Goal: Information Seeking & Learning: Learn about a topic

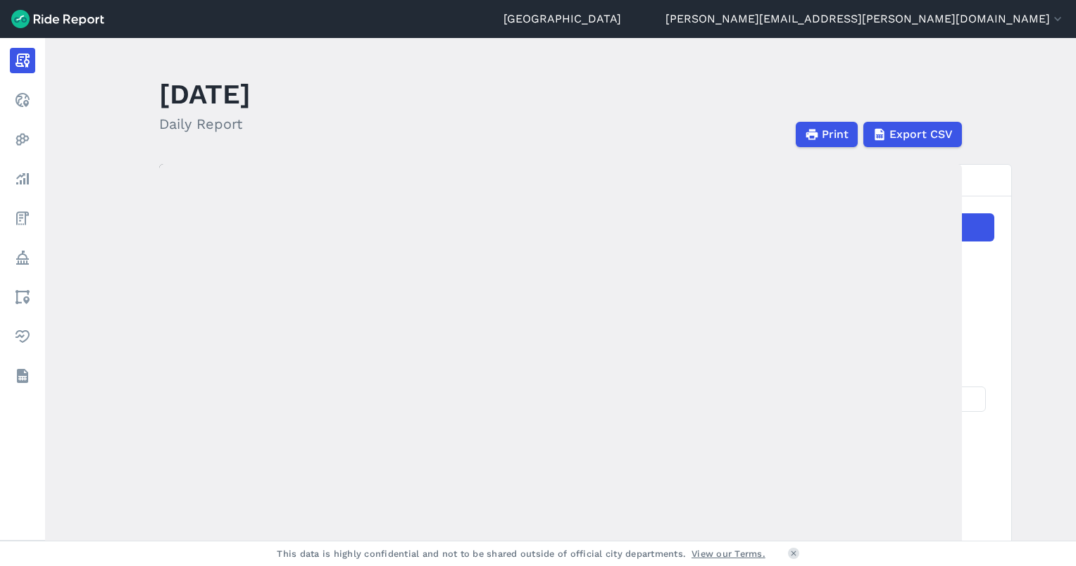
click at [1044, 132] on main "[DATE] Daily Report Print Export CSV Prepared for [GEOGRAPHIC_DATA] [DATE] [DAT…" at bounding box center [560, 289] width 1031 height 503
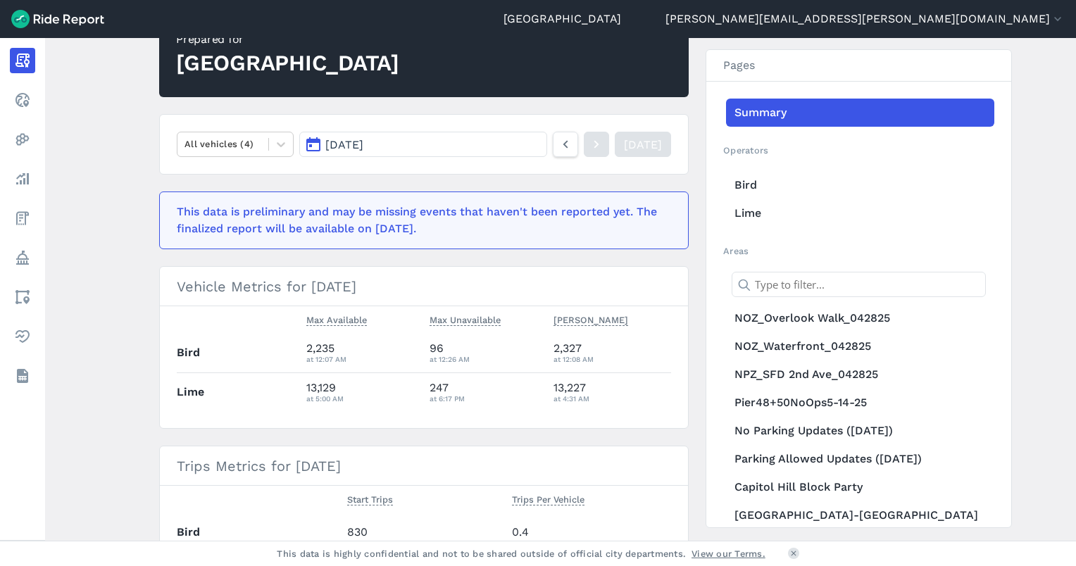
scroll to position [352, 0]
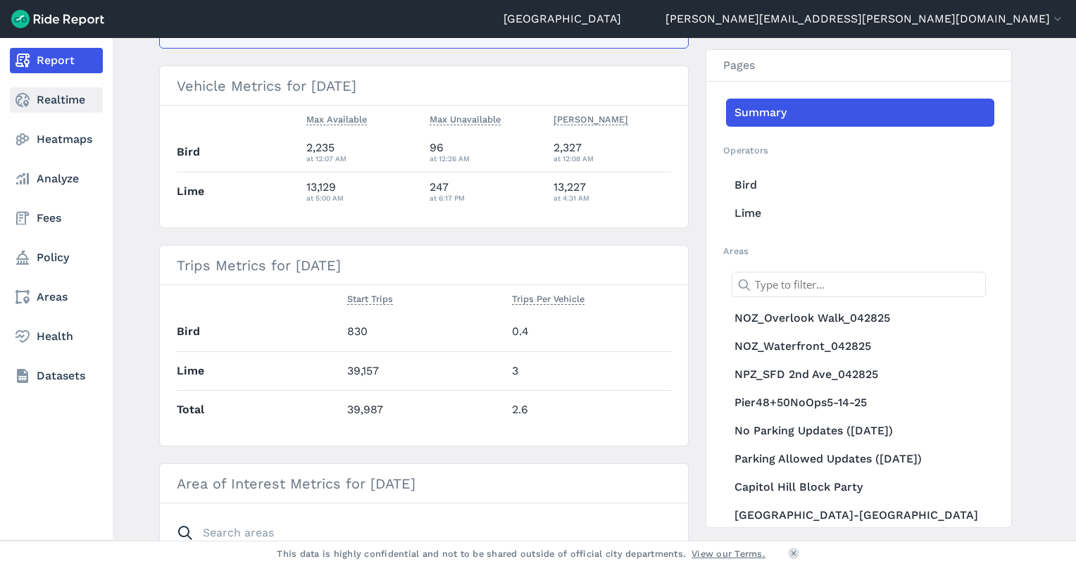
click at [58, 99] on link "Realtime" at bounding box center [56, 99] width 93 height 25
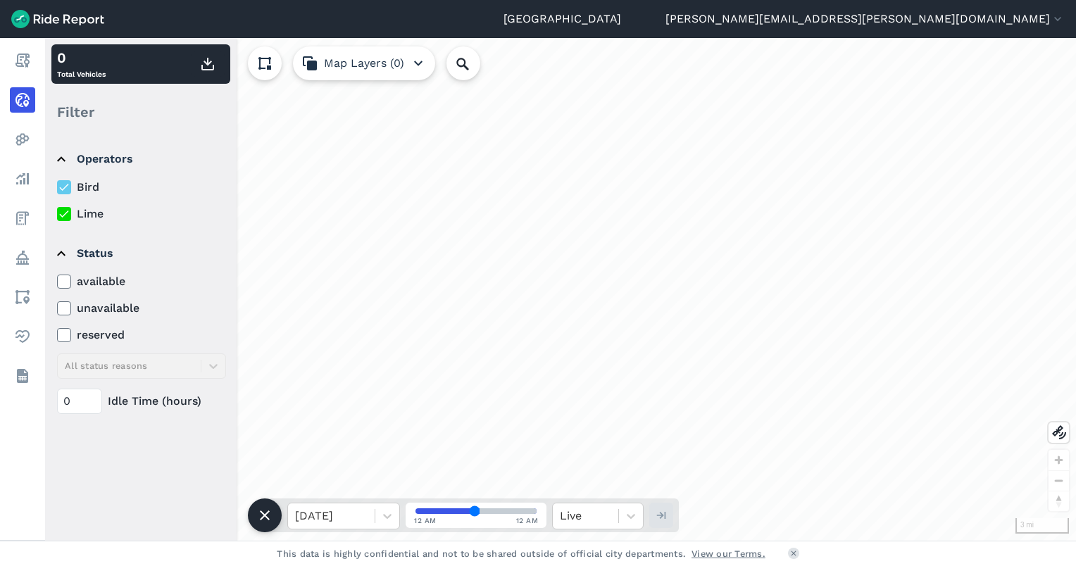
click at [68, 212] on use at bounding box center [63, 213] width 9 height 7
click at [57, 212] on input "Lime" at bounding box center [57, 210] width 0 height 9
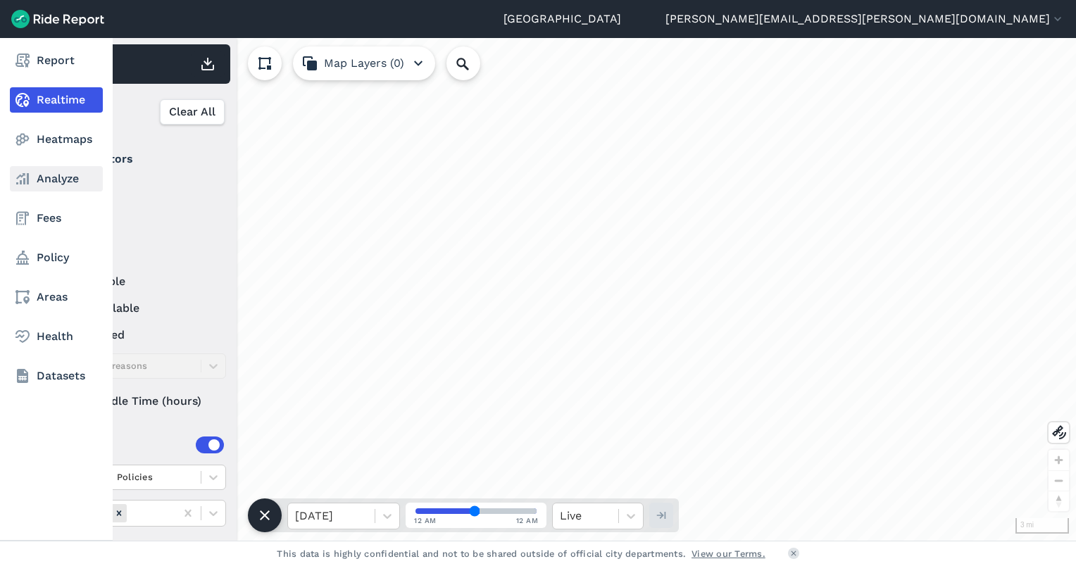
click at [41, 186] on link "Analyze" at bounding box center [56, 178] width 93 height 25
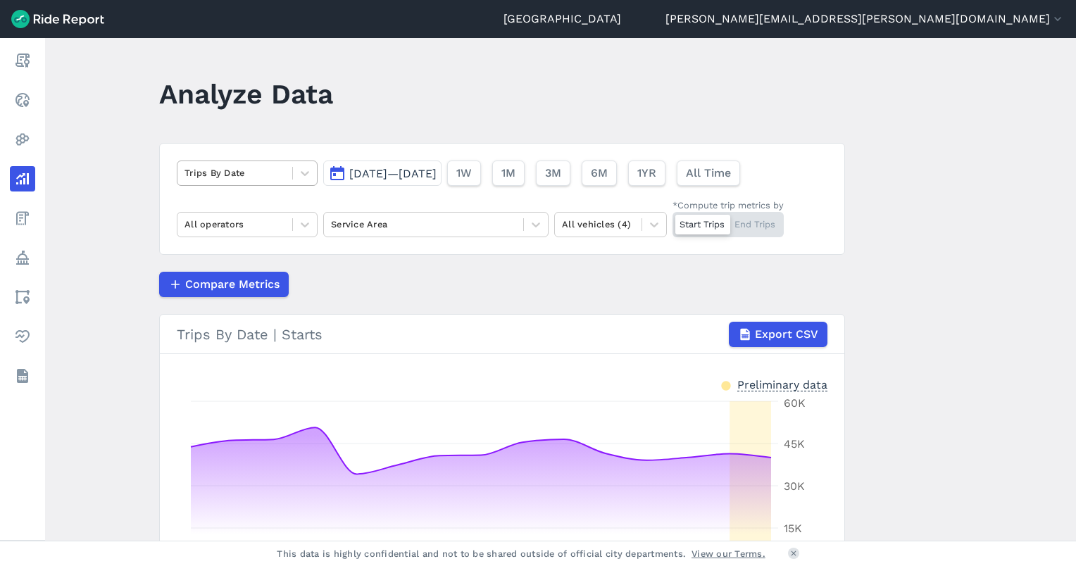
click at [230, 183] on div "Trips By Date" at bounding box center [234, 173] width 115 height 22
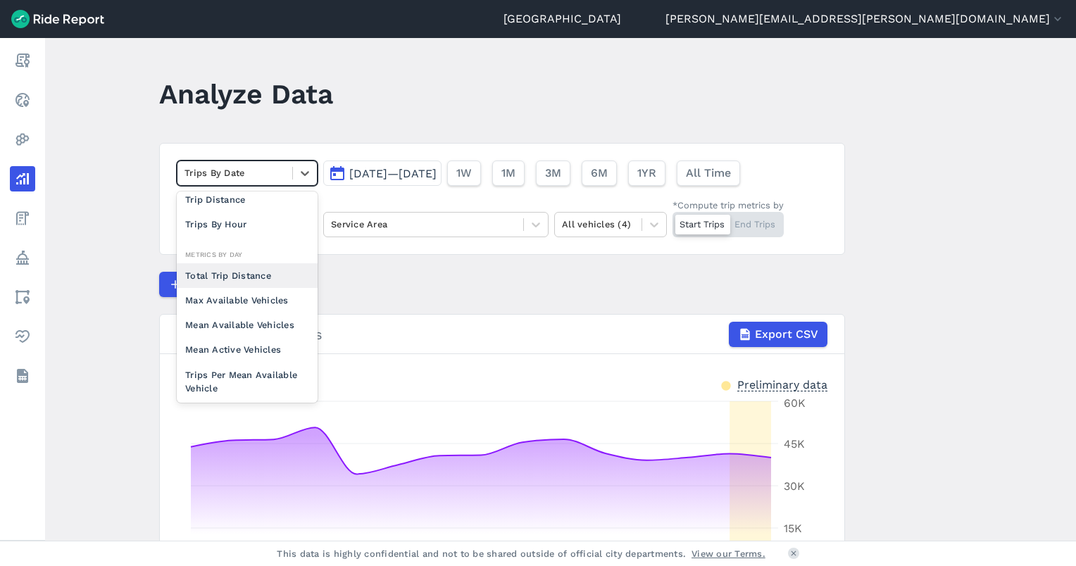
scroll to position [122, 0]
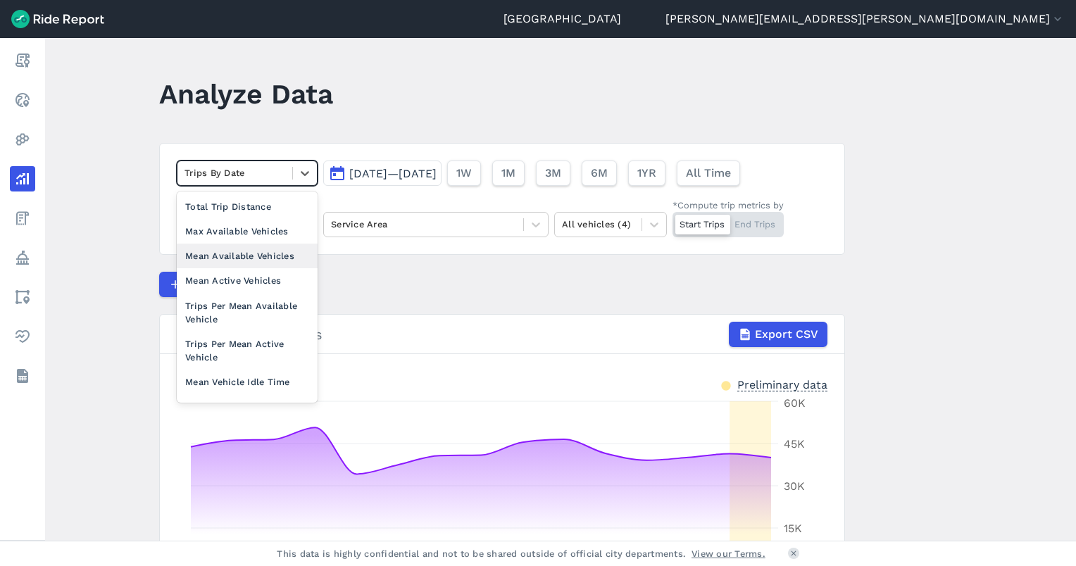
click at [238, 257] on div "Mean Available Vehicles" at bounding box center [247, 256] width 141 height 25
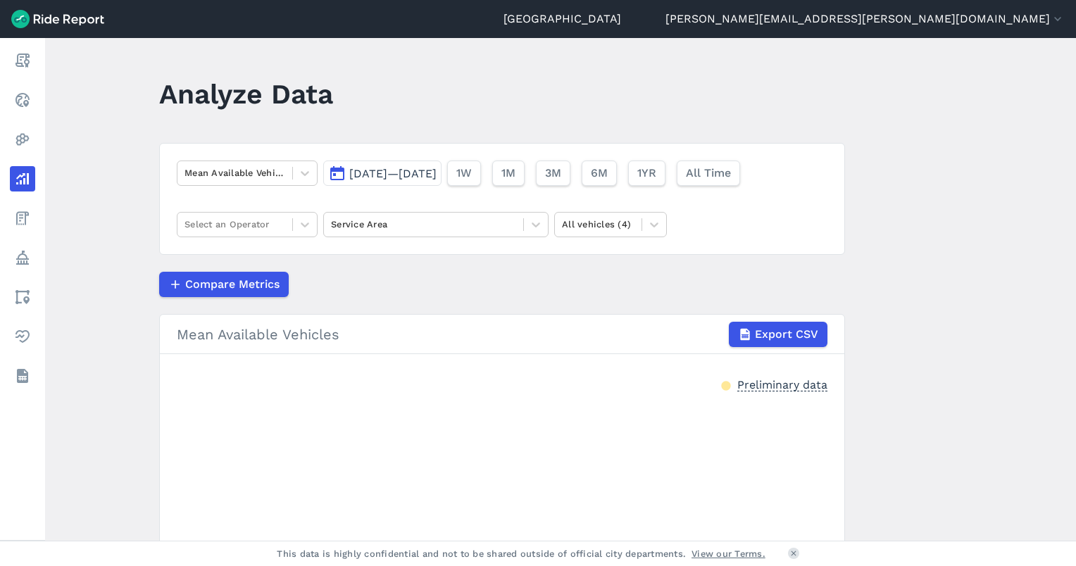
click at [406, 172] on span "[DATE]—[DATE]" at bounding box center [392, 173] width 87 height 13
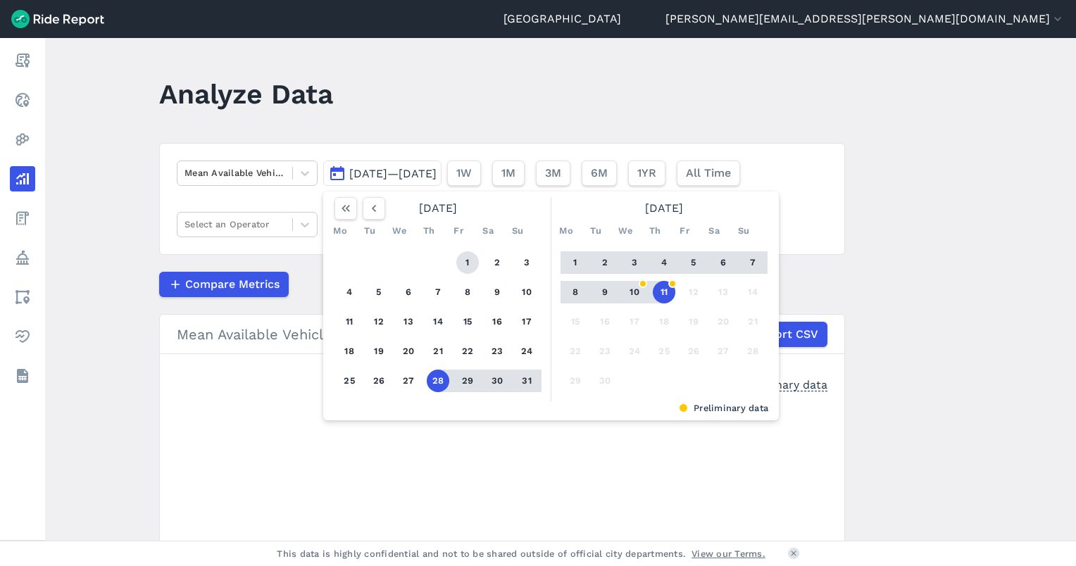
click at [470, 258] on button "1" at bounding box center [467, 262] width 23 height 23
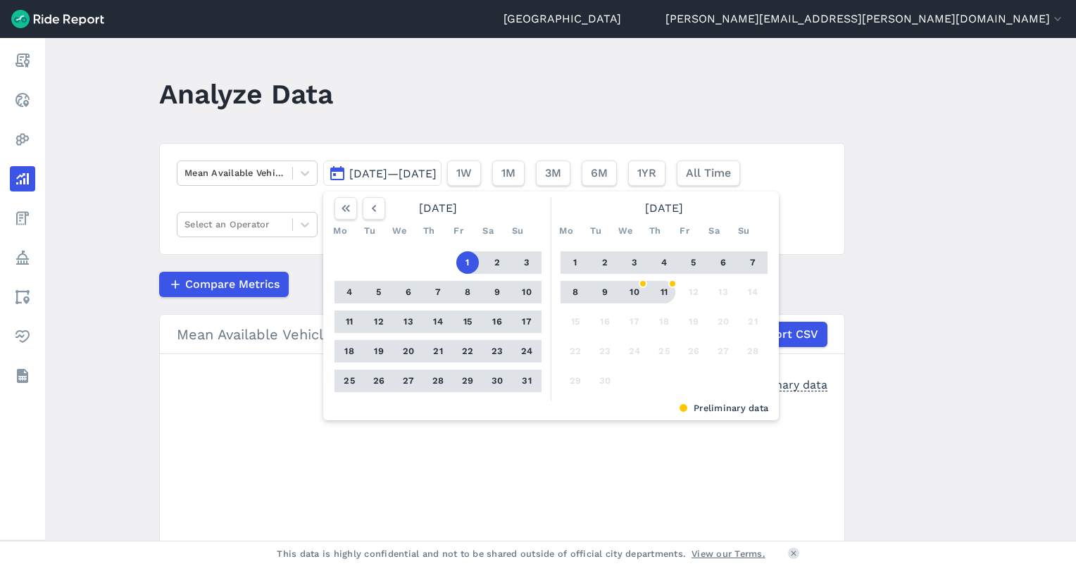
click at [660, 295] on button "11" at bounding box center [664, 292] width 23 height 23
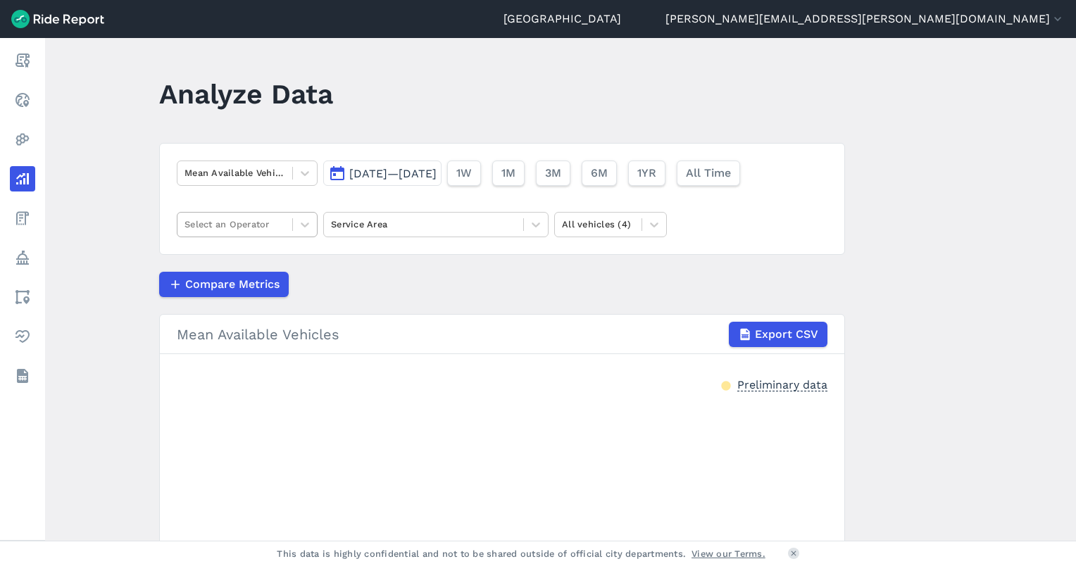
click at [222, 229] on div at bounding box center [234, 224] width 101 height 16
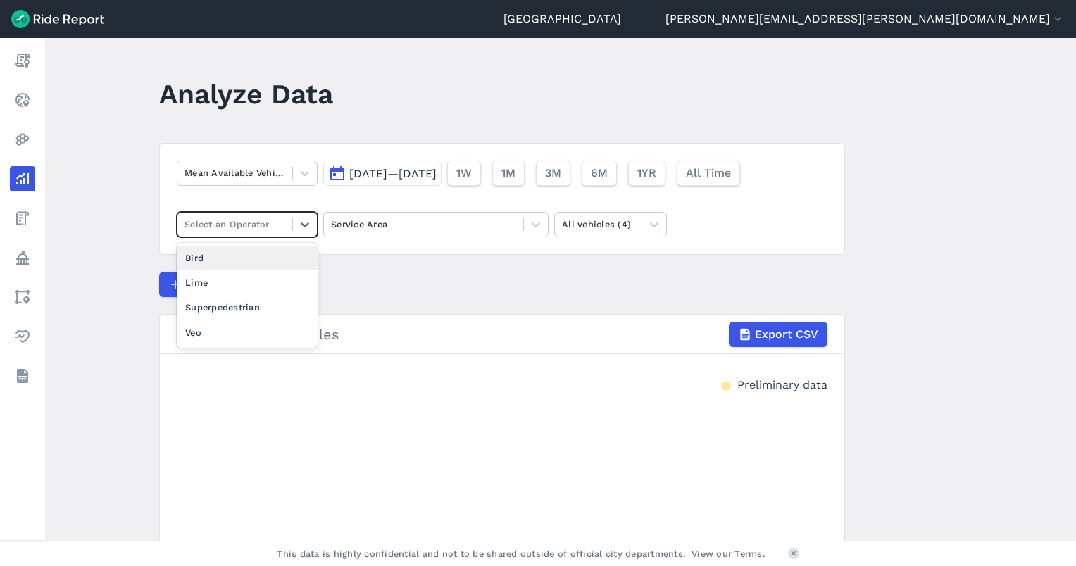
click at [206, 261] on div "Bird" at bounding box center [247, 258] width 141 height 25
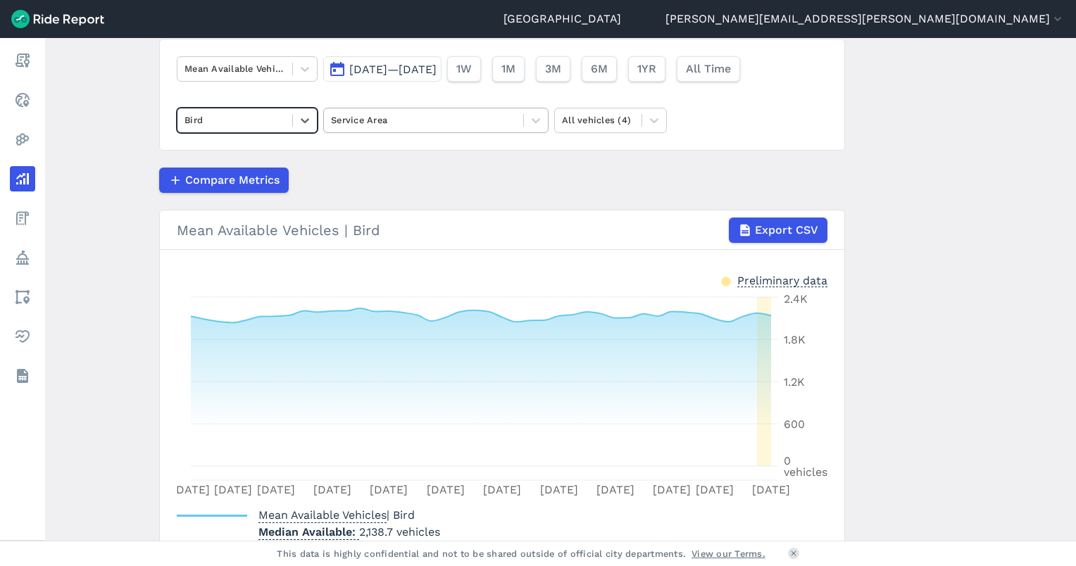
scroll to position [30, 0]
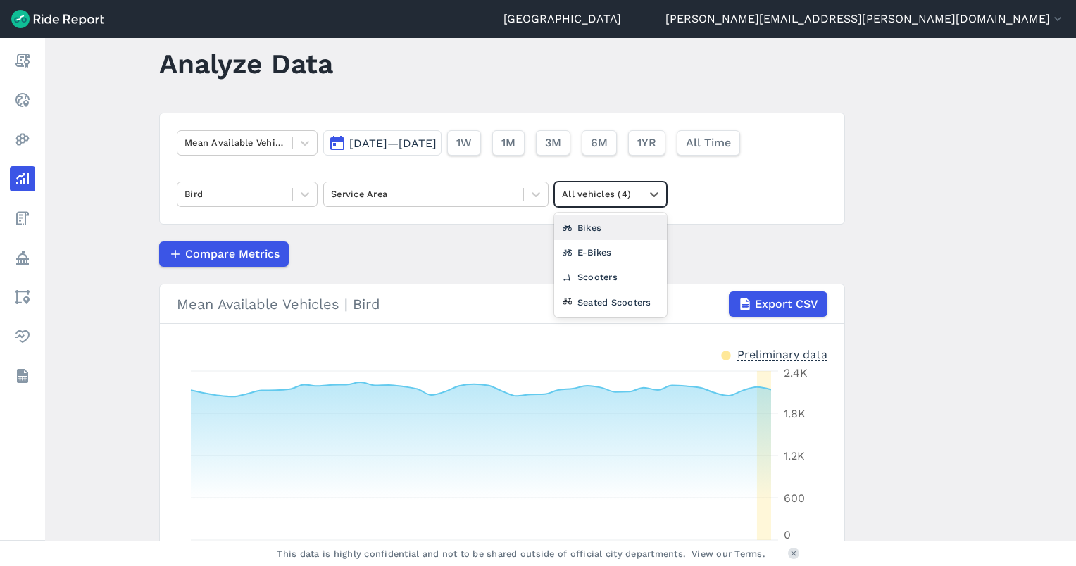
click at [574, 197] on div at bounding box center [598, 194] width 73 height 16
click at [573, 275] on div "Scooters" at bounding box center [610, 277] width 113 height 25
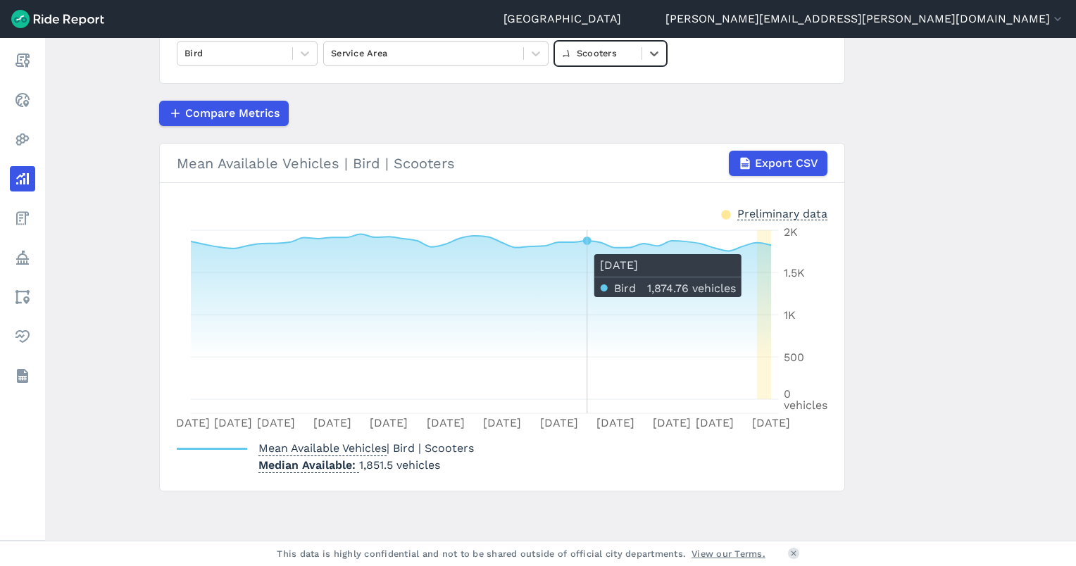
scroll to position [30, 0]
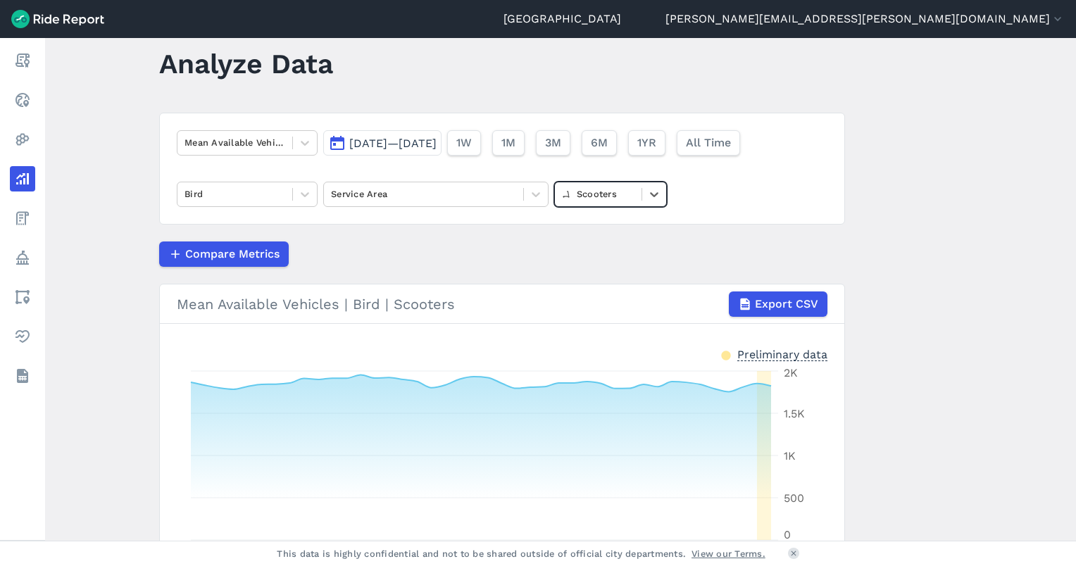
click at [597, 194] on div at bounding box center [598, 194] width 73 height 16
click at [590, 248] on div "Bikes" at bounding box center [610, 252] width 113 height 25
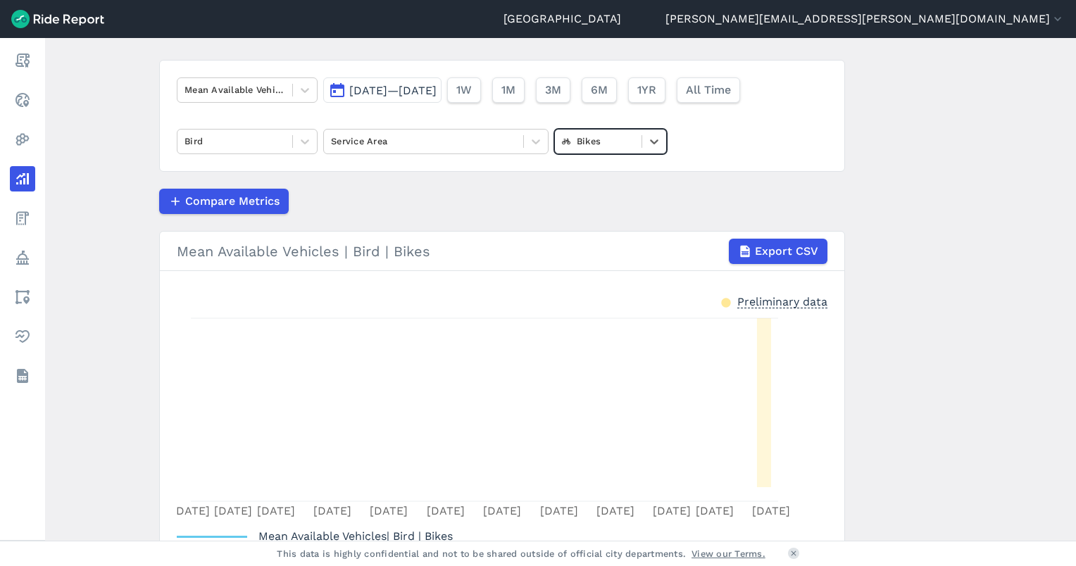
scroll to position [158, 0]
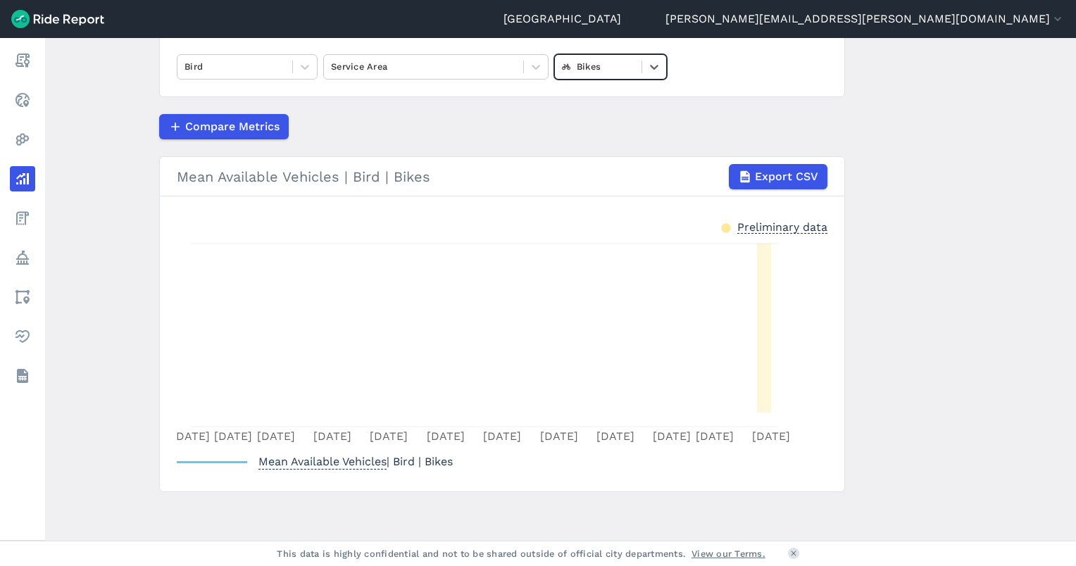
click at [589, 72] on div at bounding box center [598, 66] width 73 height 16
click at [584, 121] on div "E-Bikes" at bounding box center [610, 125] width 113 height 25
